Goal: Task Accomplishment & Management: Use online tool/utility

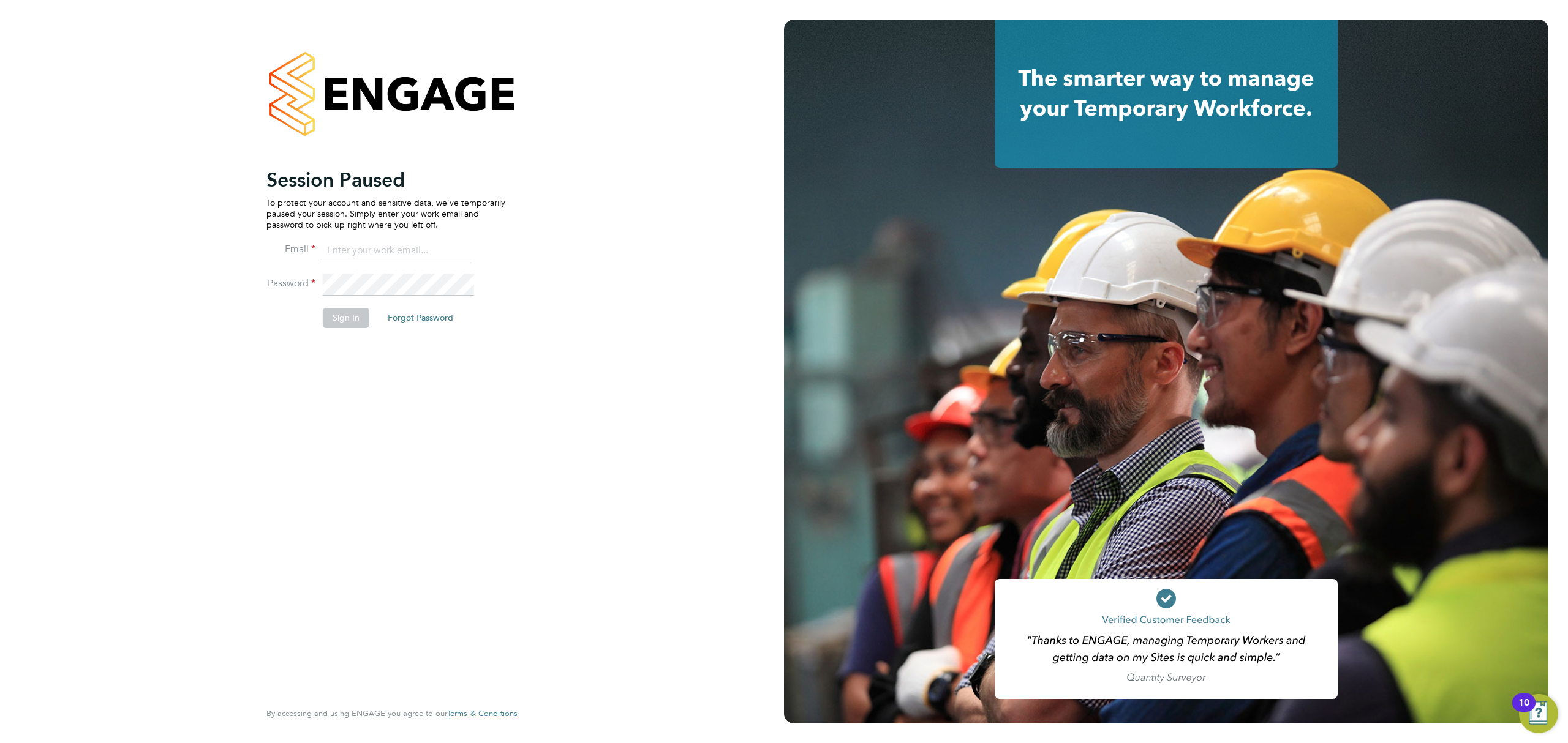
drag, startPoint x: 0, startPoint y: 0, endPoint x: 379, endPoint y: 257, distance: 457.9
click at [379, 257] on input at bounding box center [398, 251] width 151 height 22
type input "Rianna.Bowles@Technicalresources.co.uk"
click at [341, 321] on button "Sign In" at bounding box center [346, 317] width 47 height 19
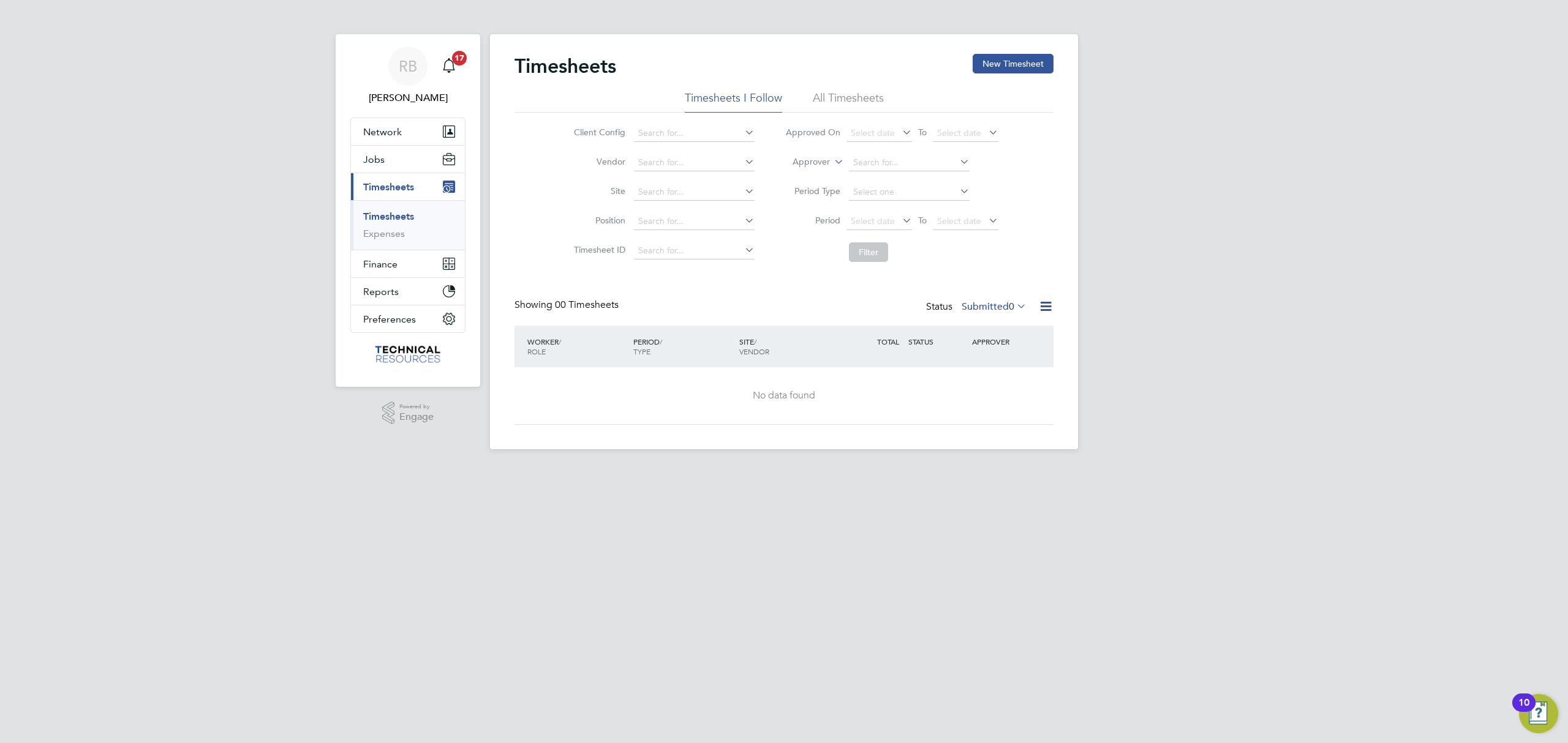
click at [1015, 299] on icon at bounding box center [1015, 306] width 0 height 17
click at [991, 385] on li "Approved" at bounding box center [987, 380] width 57 height 17
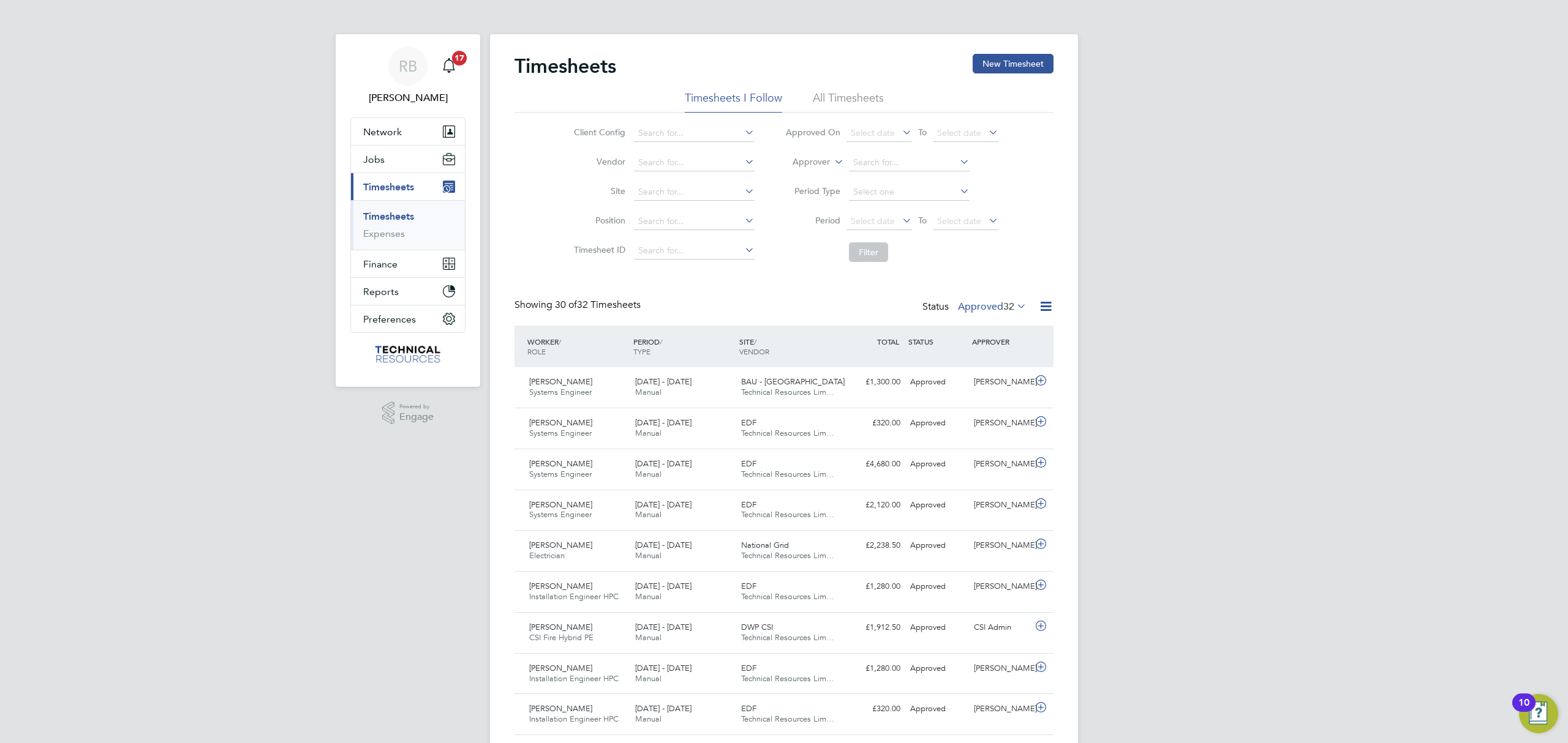
click at [1003, 307] on span "32" at bounding box center [1008, 307] width 11 height 12
click at [853, 93] on li "All Timesheets" at bounding box center [848, 101] width 71 height 22
click at [1038, 309] on icon at bounding box center [1045, 306] width 15 height 15
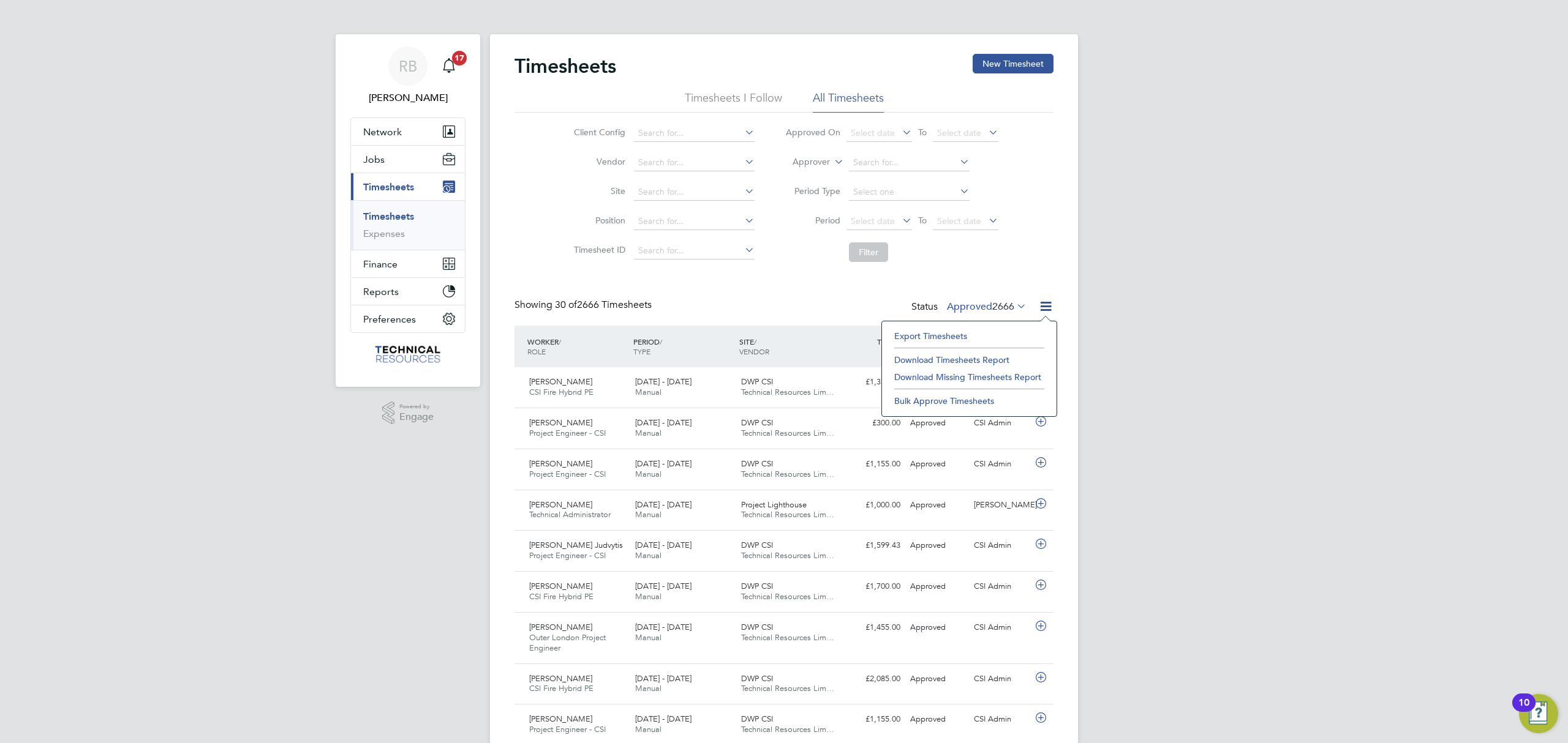
click at [925, 338] on li "Export Timesheets" at bounding box center [969, 336] width 162 height 17
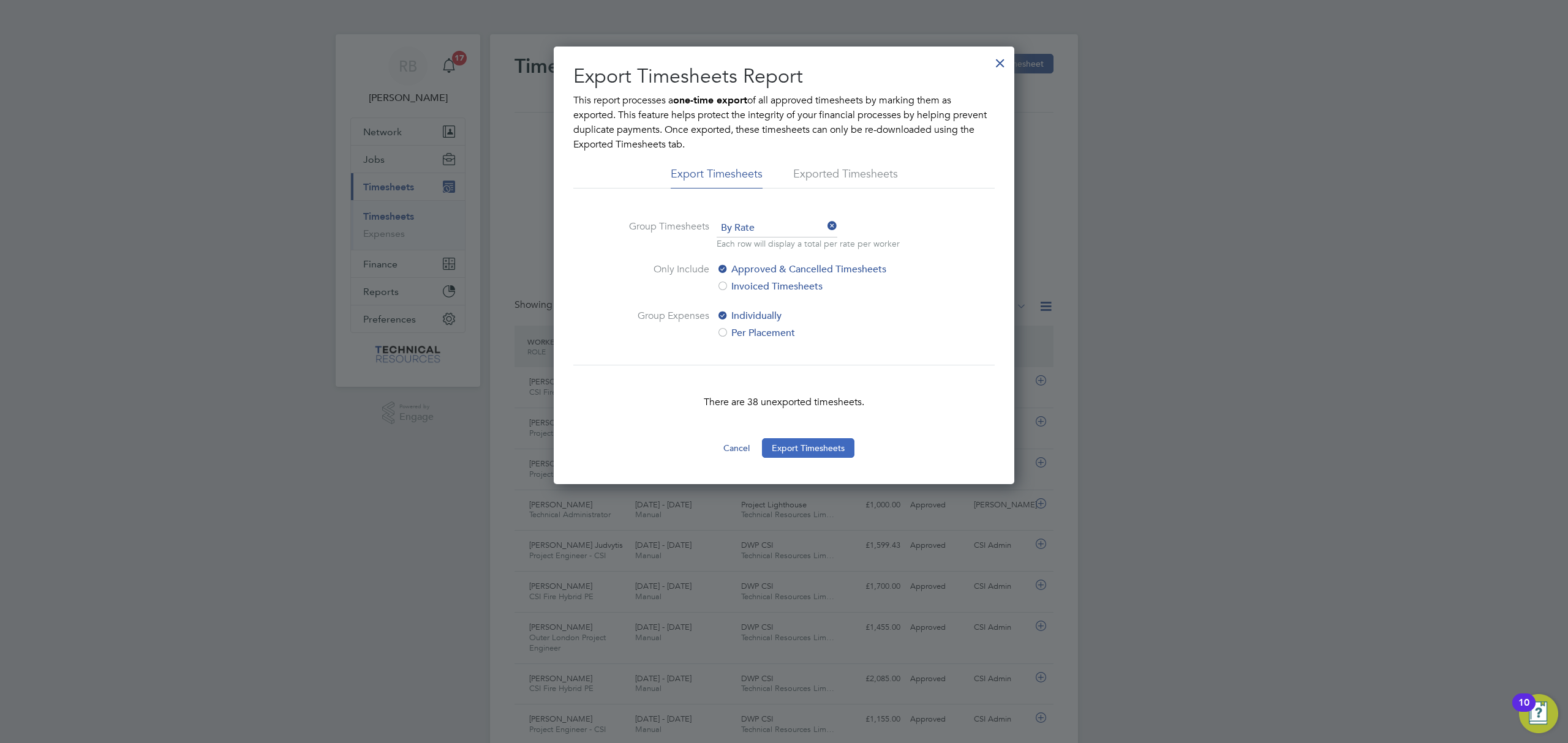
click at [802, 447] on button "Export Timesheets" at bounding box center [808, 448] width 92 height 19
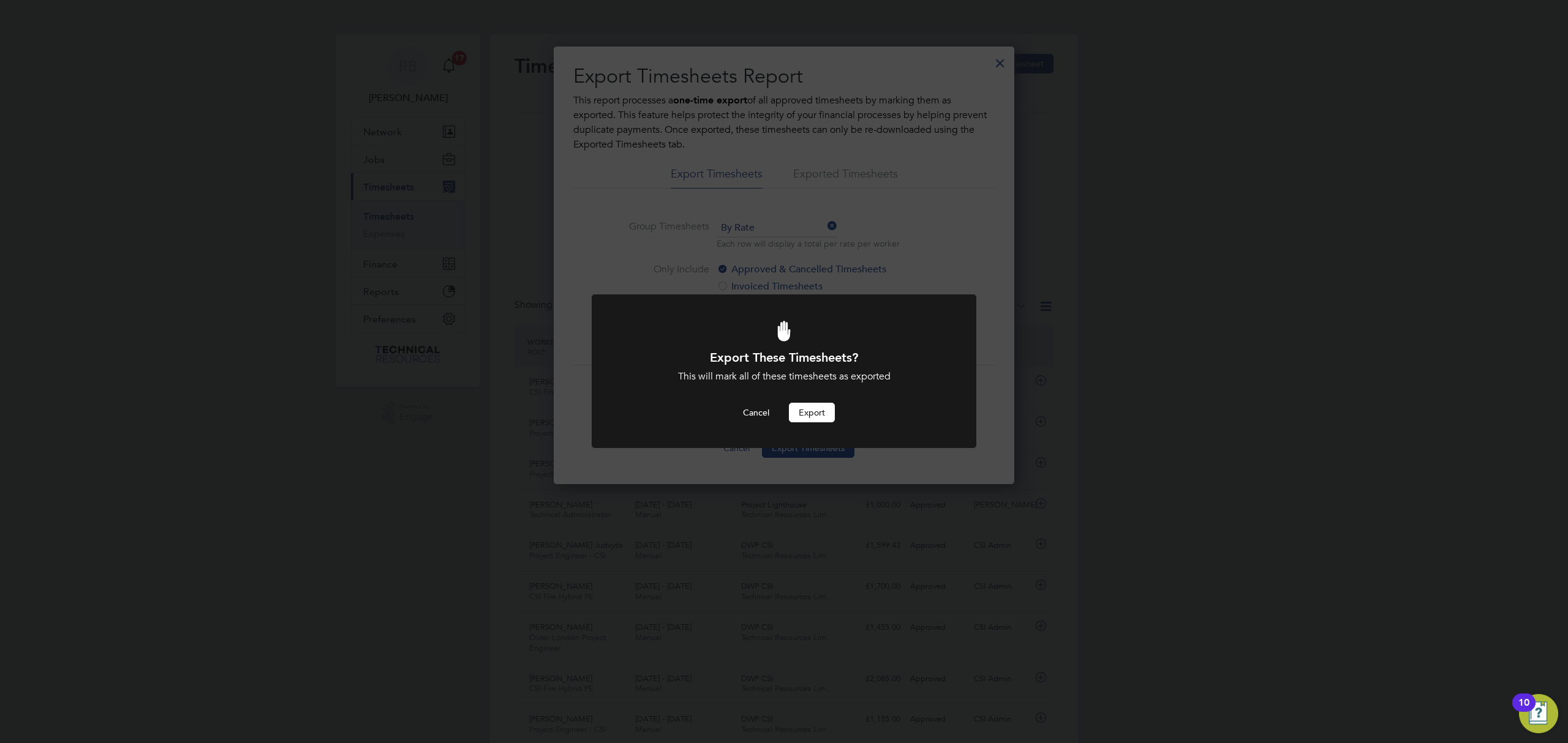
click at [829, 411] on button "Export" at bounding box center [812, 412] width 46 height 19
